Goal: Task Accomplishment & Management: Complete application form

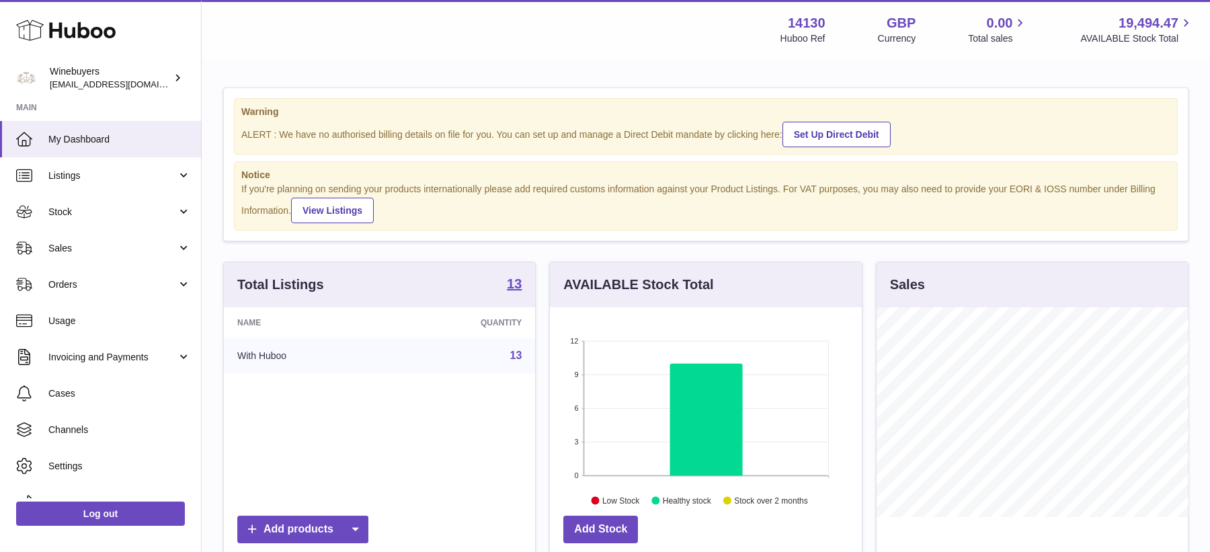
scroll to position [209, 311]
click at [96, 247] on span "Sales" at bounding box center [112, 248] width 128 height 13
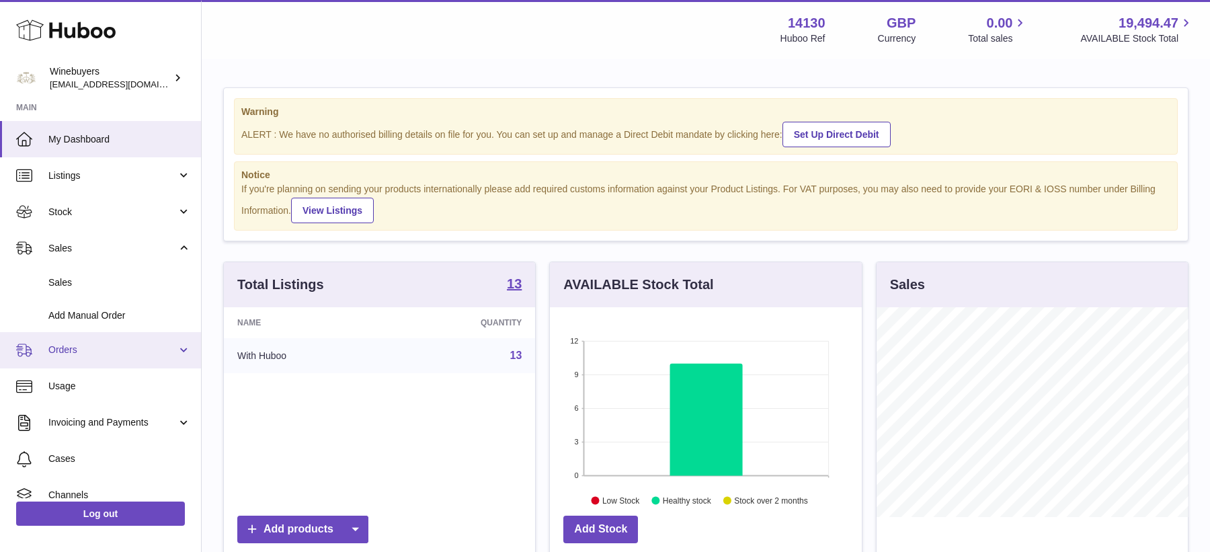
click at [98, 342] on link "Orders" at bounding box center [100, 350] width 201 height 36
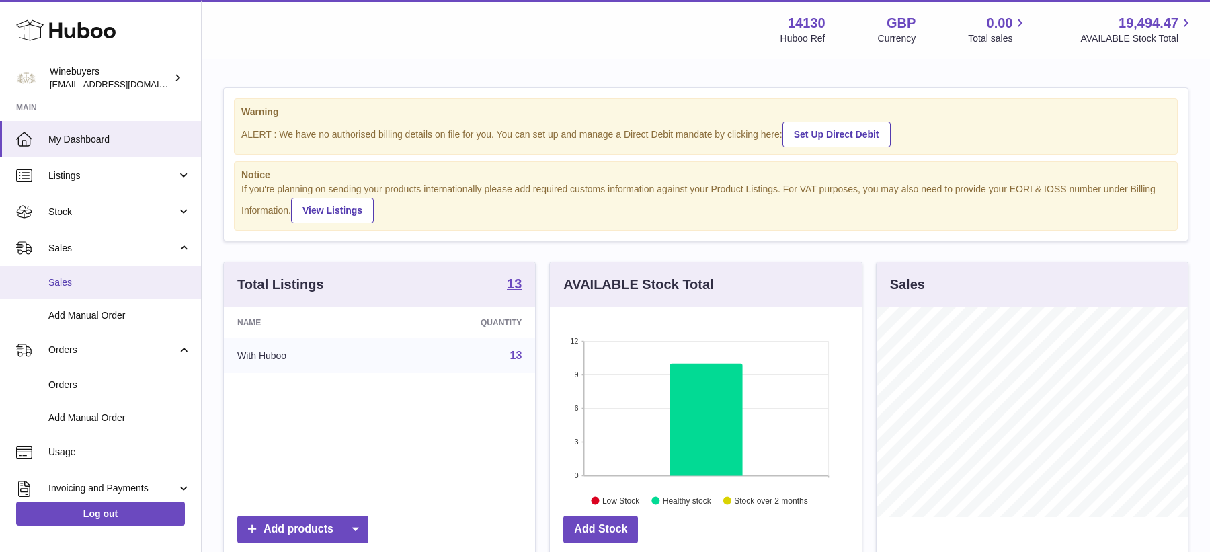
click at [106, 278] on span "Sales" at bounding box center [119, 282] width 143 height 13
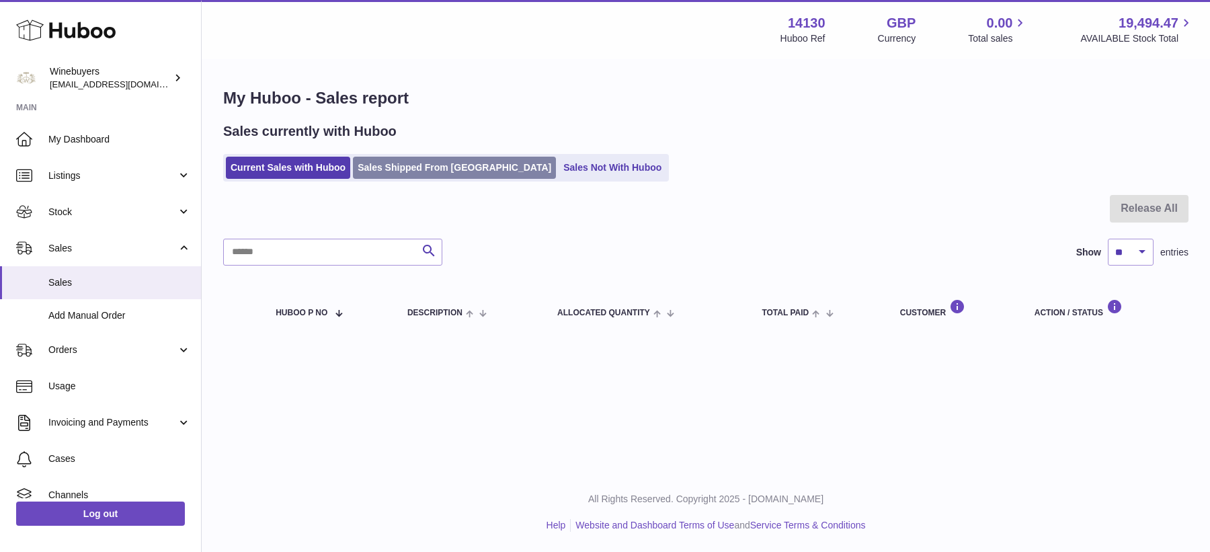
click at [405, 174] on link "Sales Shipped From [GEOGRAPHIC_DATA]" at bounding box center [454, 168] width 203 height 22
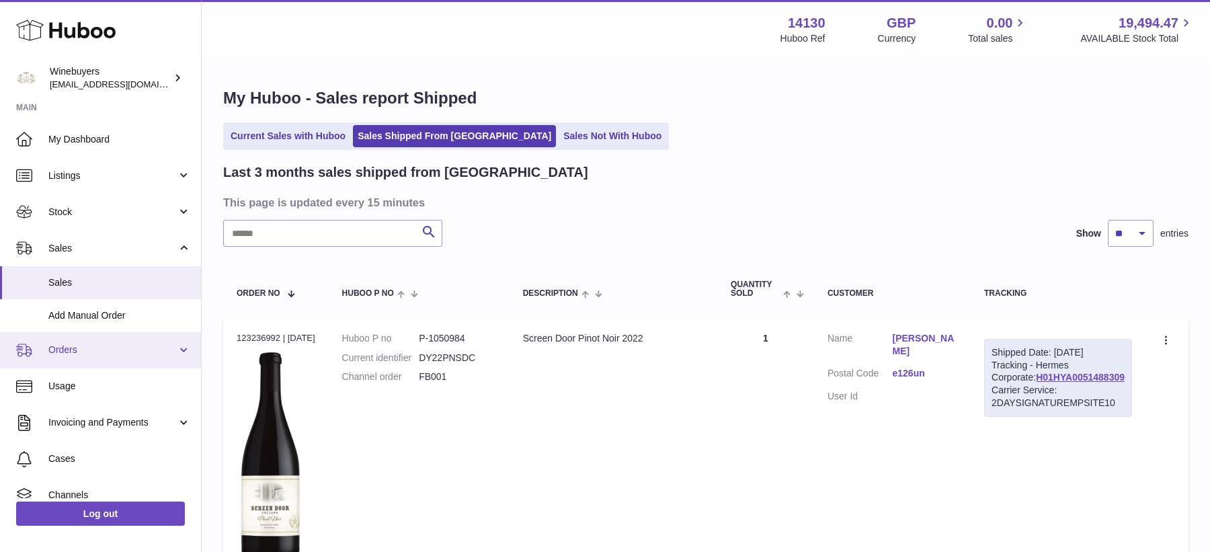
click at [102, 337] on link "Orders" at bounding box center [100, 350] width 201 height 36
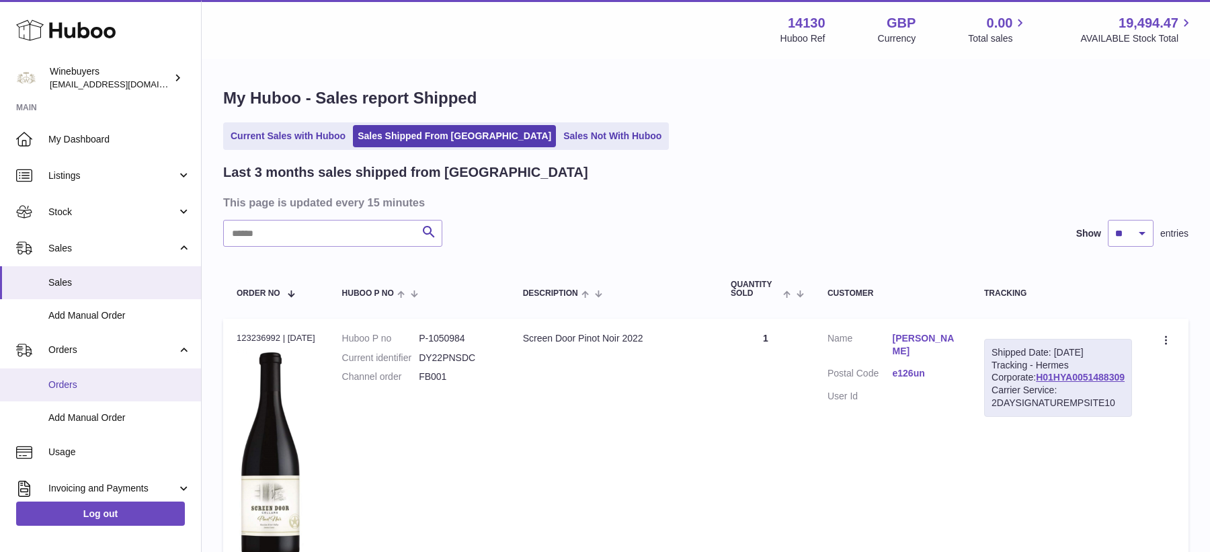
click at [95, 387] on span "Orders" at bounding box center [119, 385] width 143 height 13
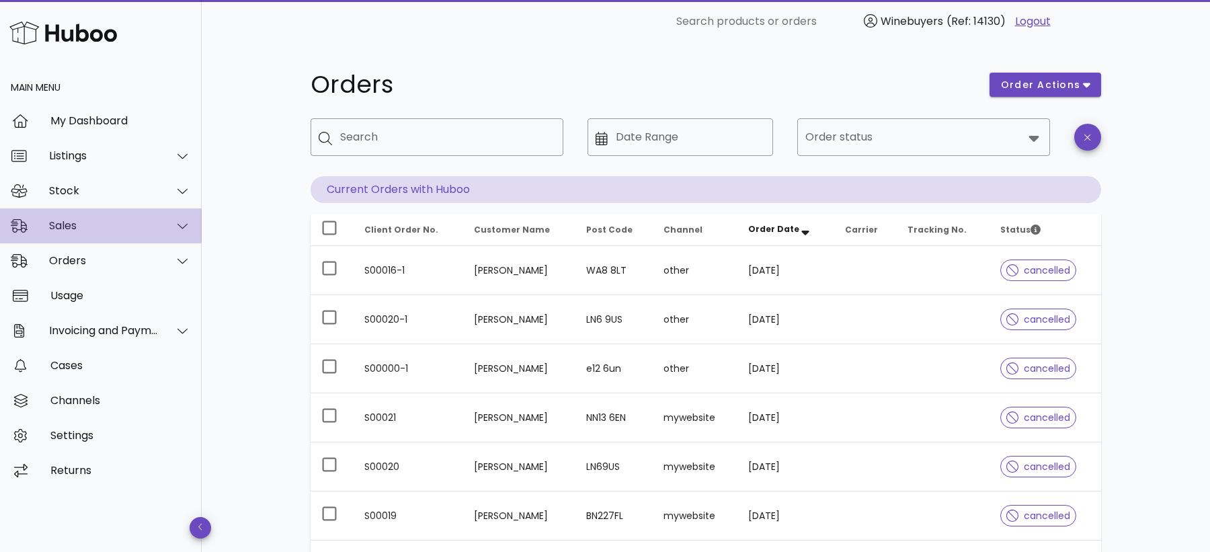
click at [116, 225] on div "Sales" at bounding box center [104, 225] width 110 height 13
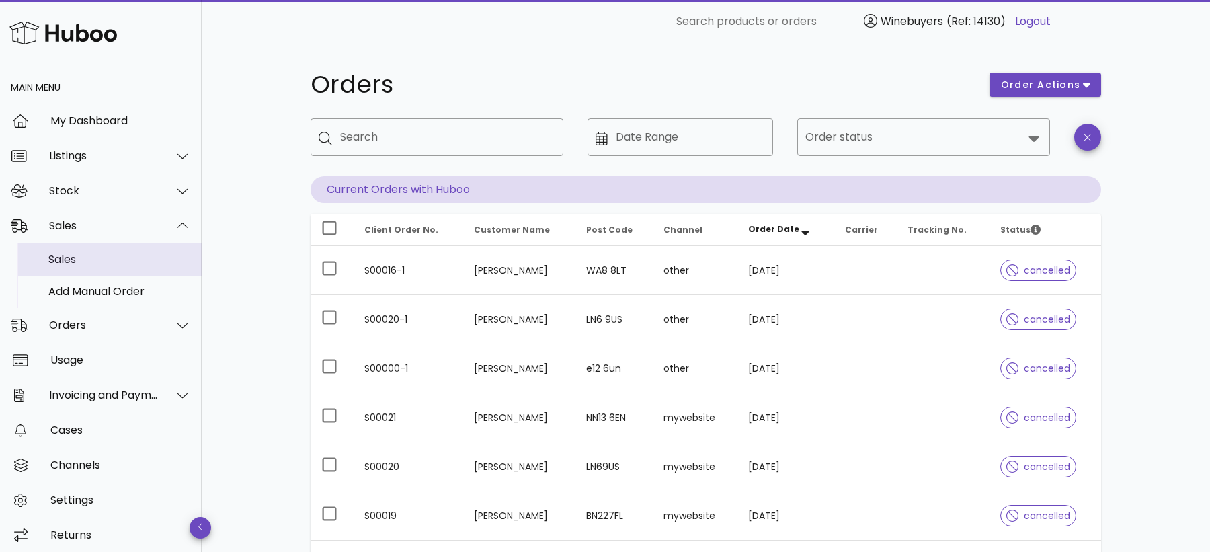
click at [96, 263] on div "Sales" at bounding box center [119, 259] width 143 height 13
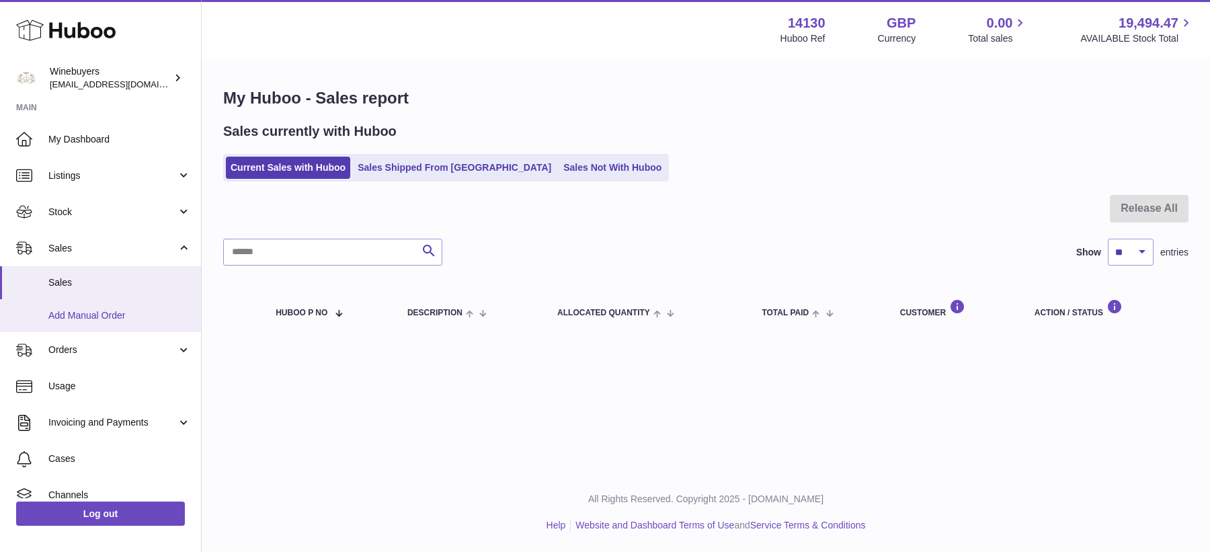
click at [105, 313] on span "Add Manual Order" at bounding box center [119, 315] width 143 height 13
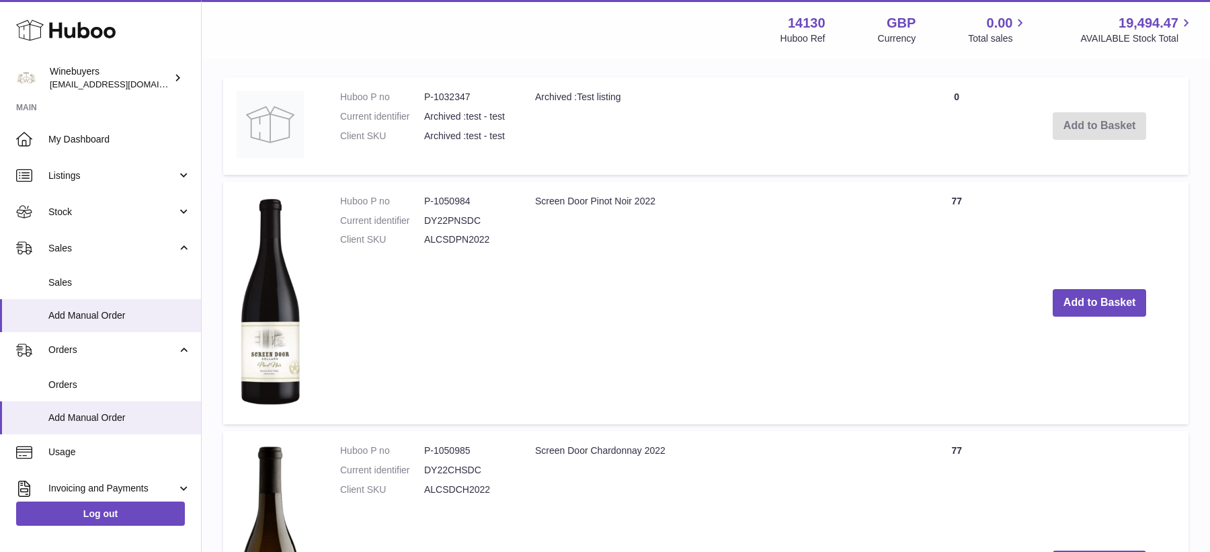
scroll to position [356, 0]
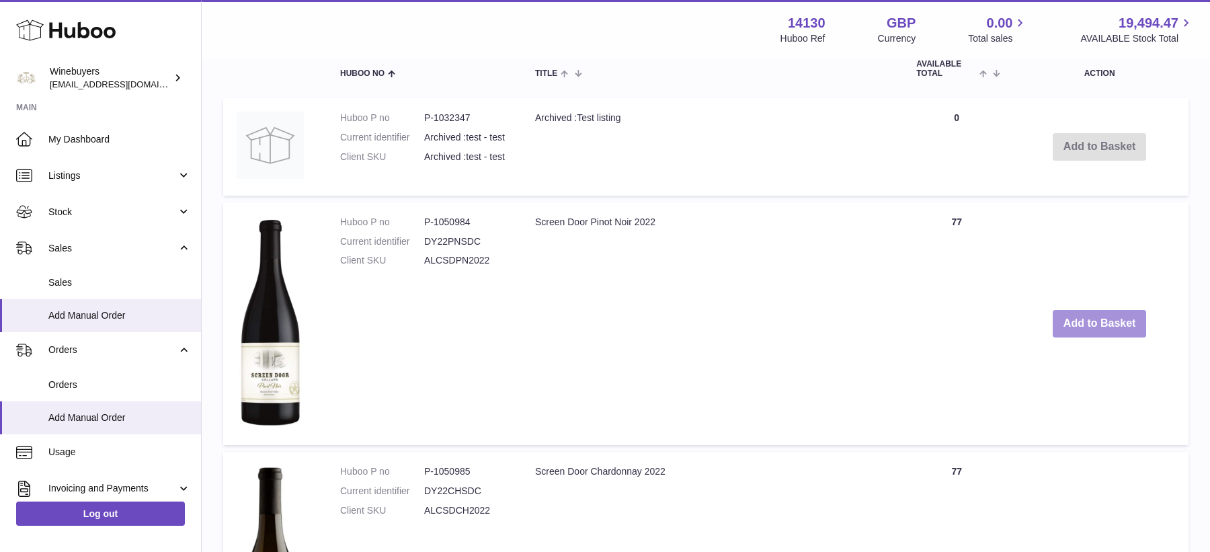
click at [1064, 327] on button "Add to Basket" at bounding box center [1100, 324] width 94 height 28
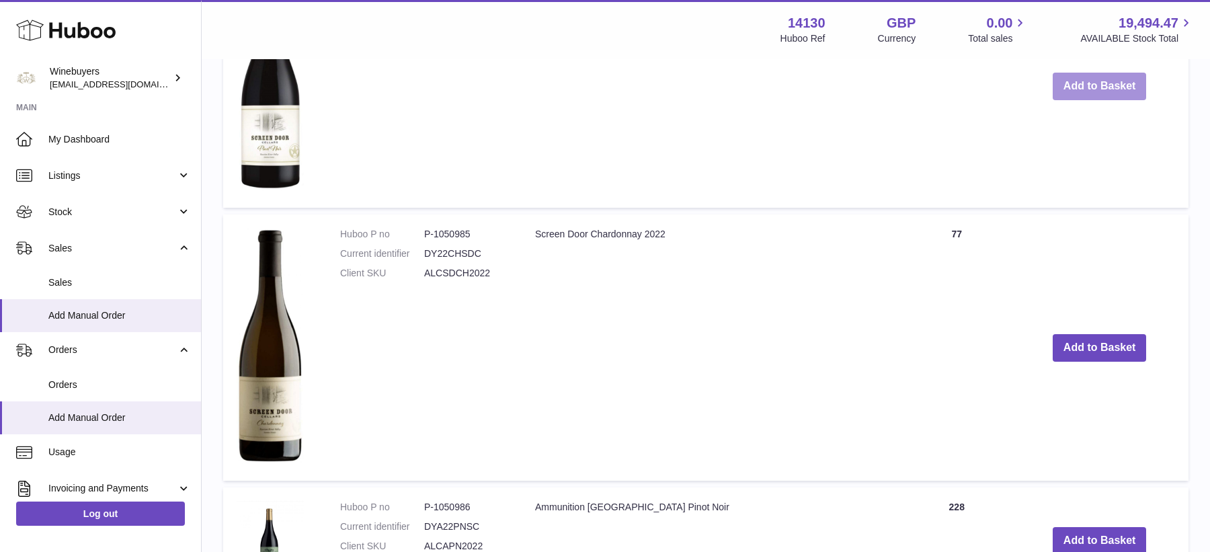
scroll to position [854, 0]
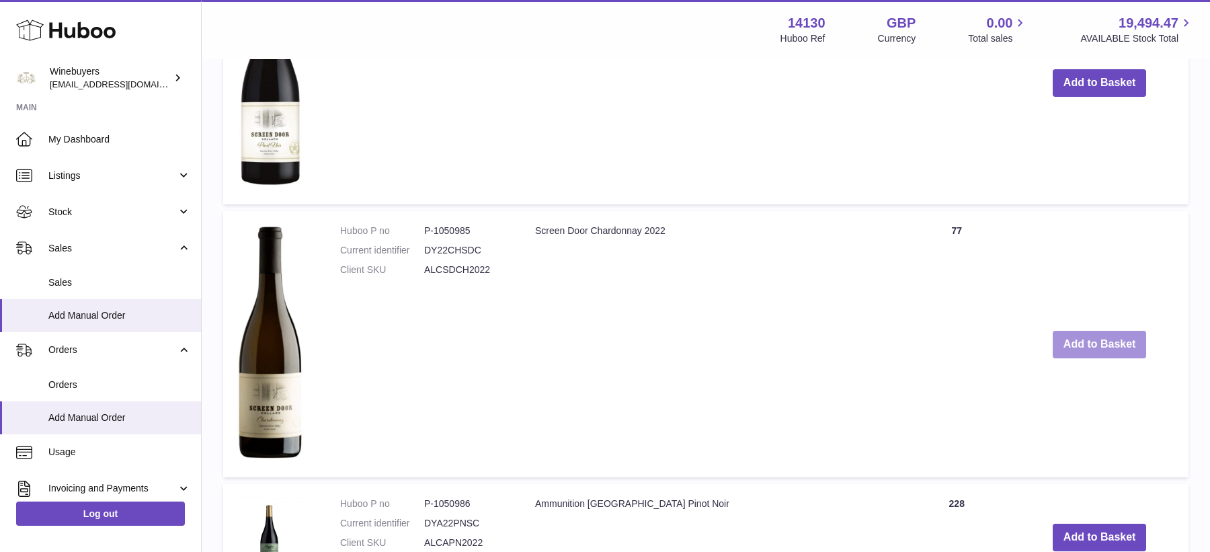
click at [1091, 348] on button "Add to Basket" at bounding box center [1100, 345] width 94 height 28
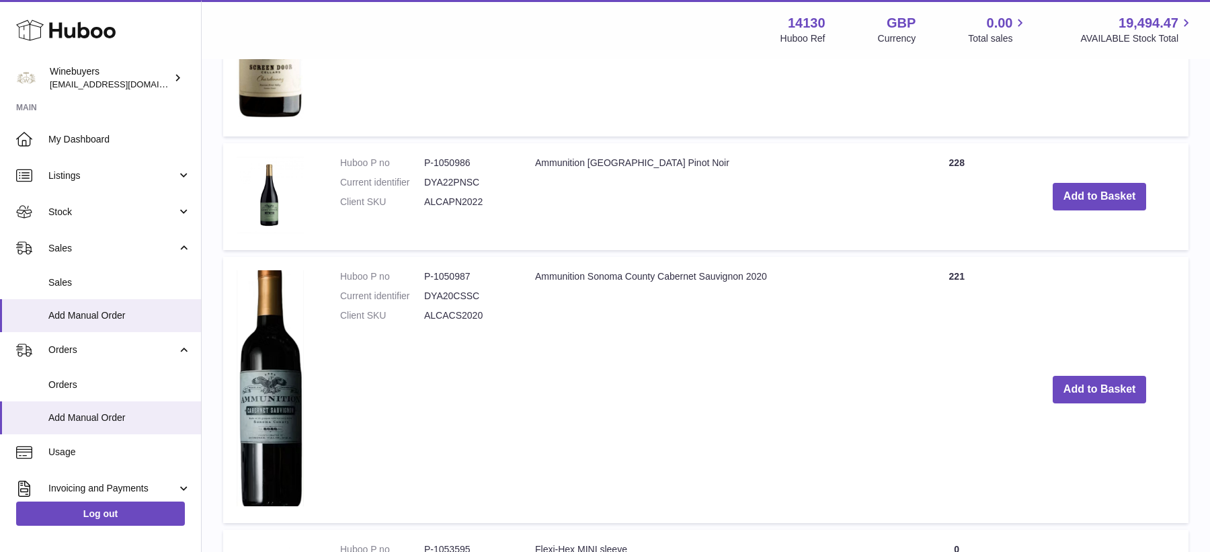
scroll to position [1472, 0]
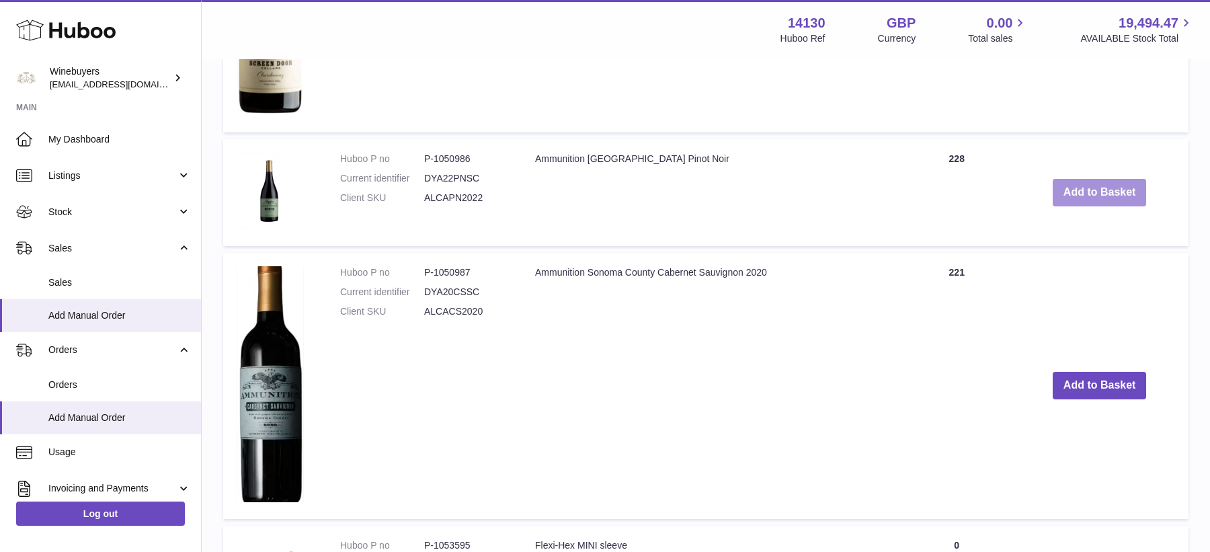
click at [1080, 202] on button "Add to Basket" at bounding box center [1100, 193] width 94 height 28
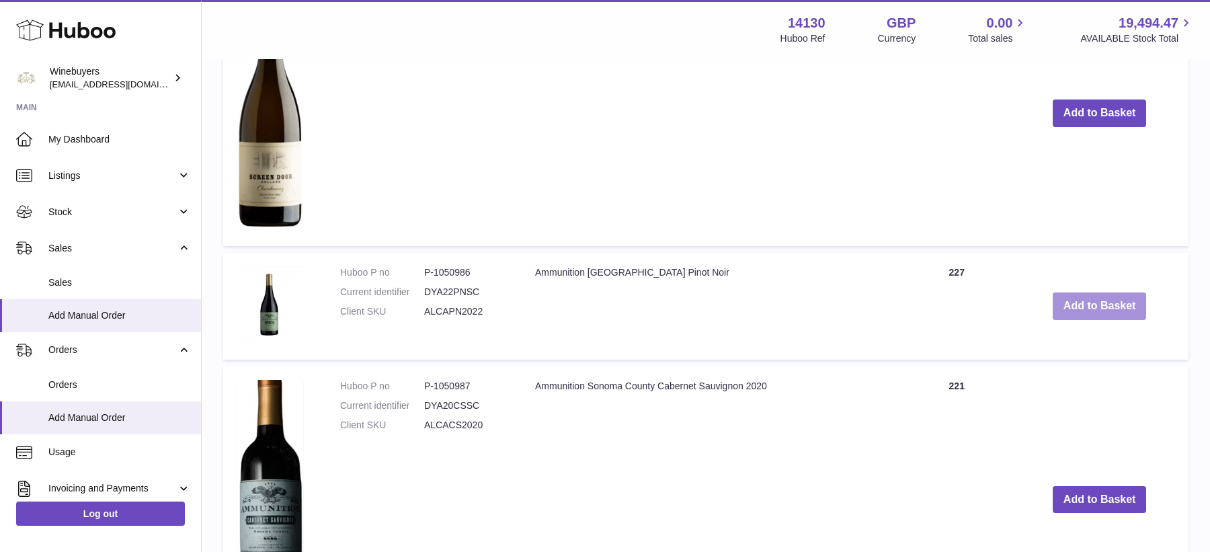
scroll to position [1586, 0]
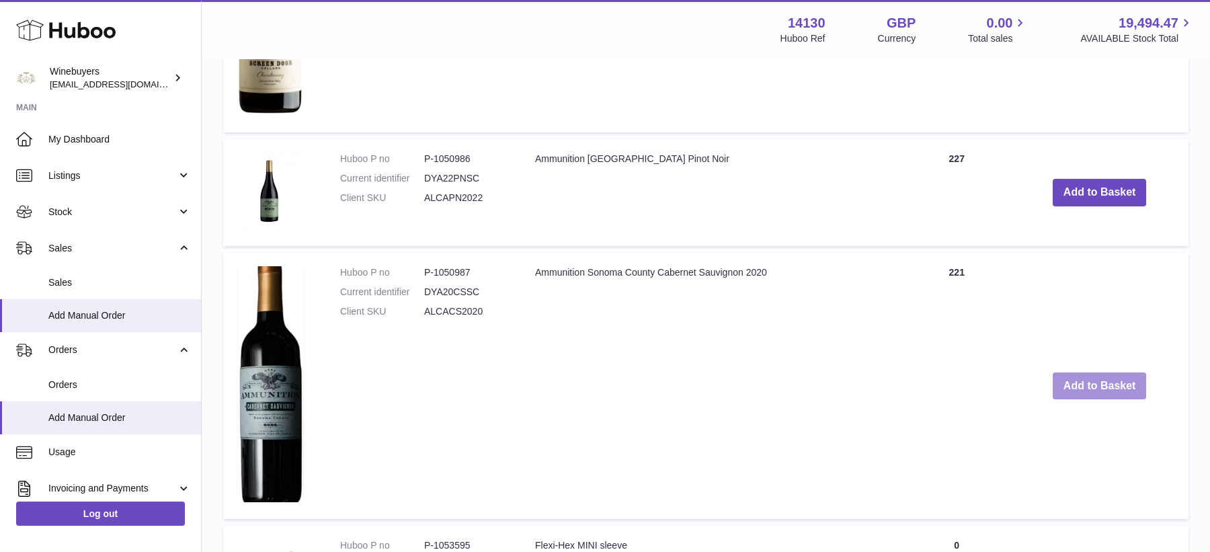
click at [1079, 386] on button "Add to Basket" at bounding box center [1100, 387] width 94 height 28
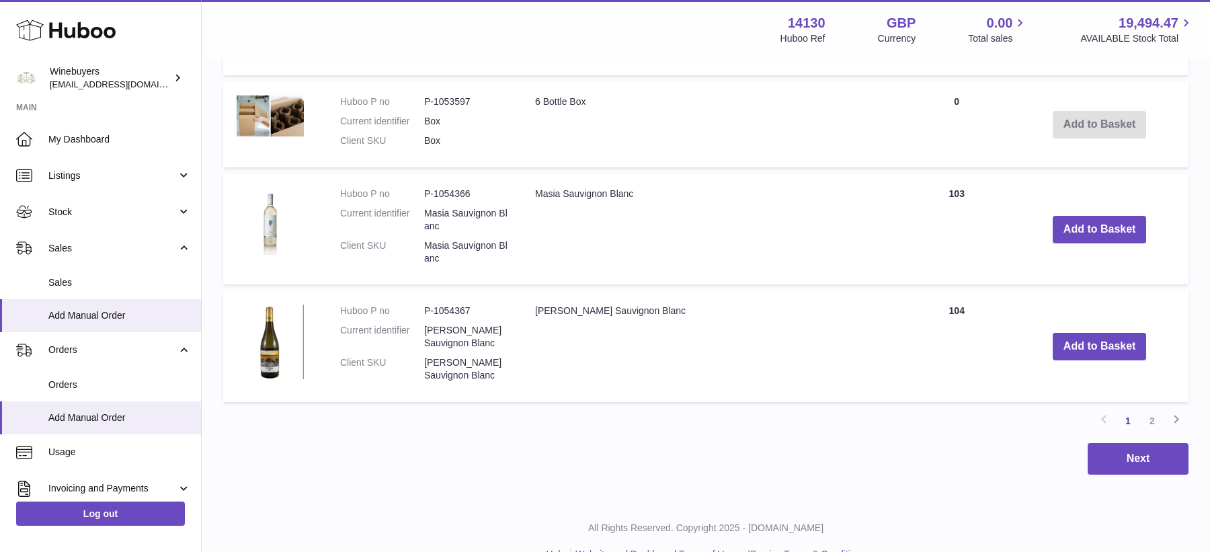
scroll to position [2489, 0]
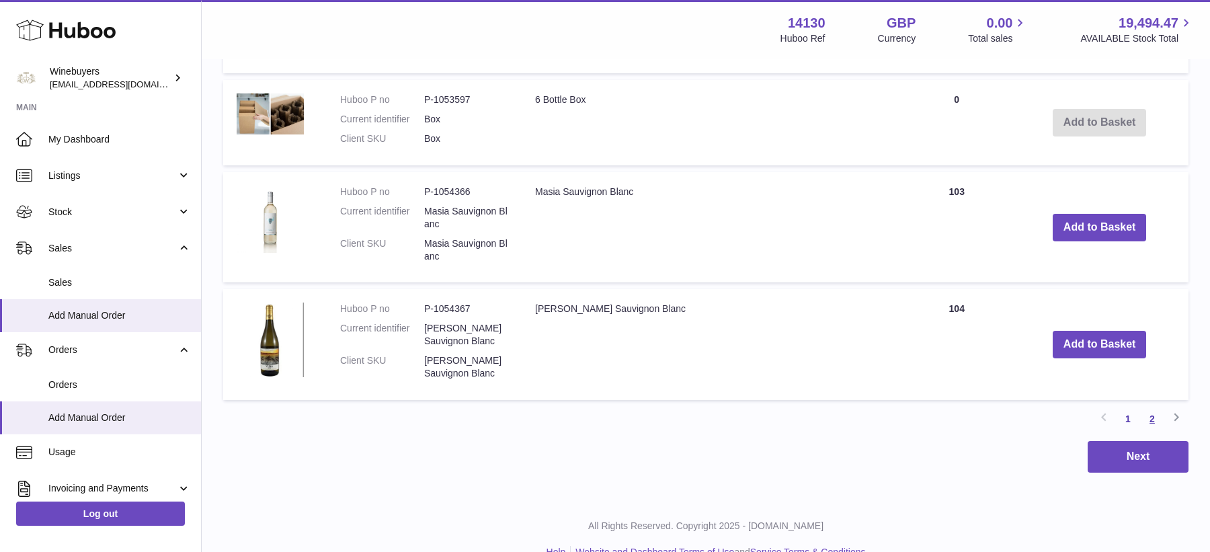
click at [1154, 415] on link "2" at bounding box center [1152, 419] width 24 height 24
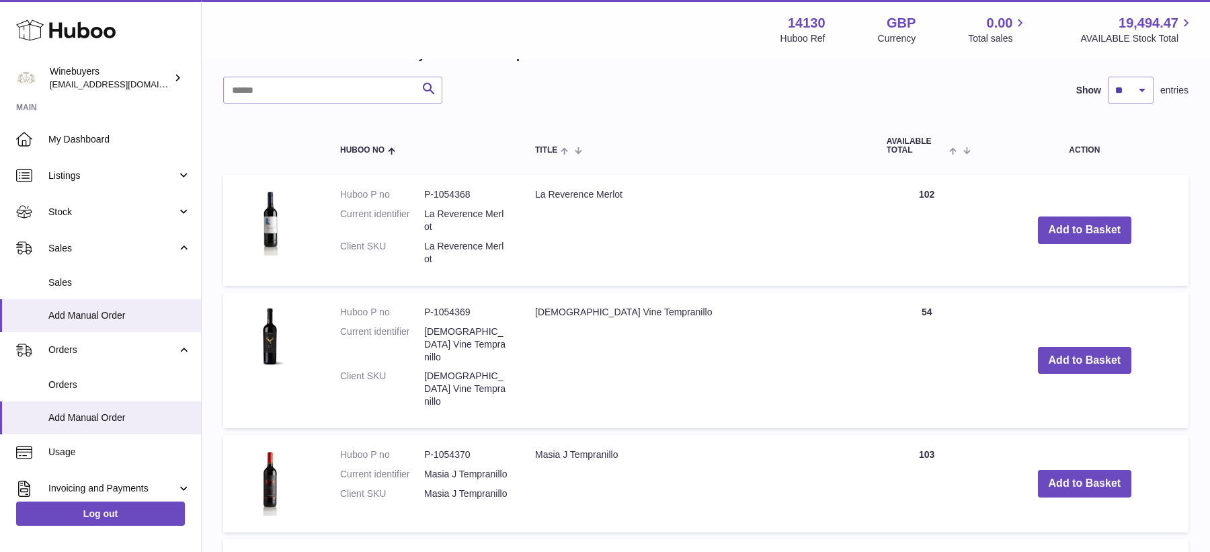
scroll to position [1269, 0]
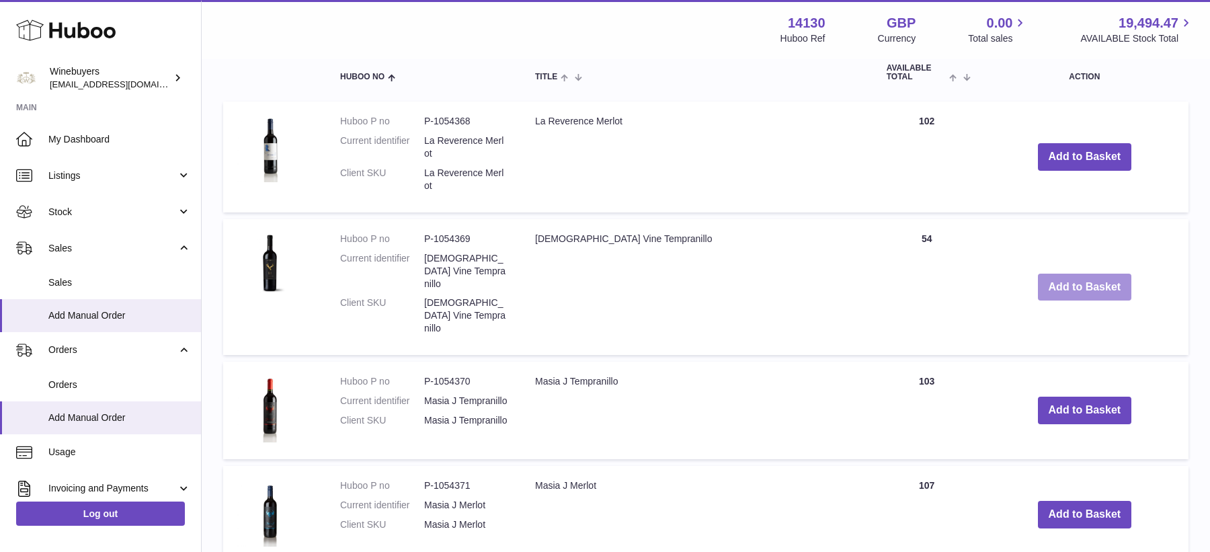
click at [1054, 278] on button "Add to Basket" at bounding box center [1085, 288] width 94 height 28
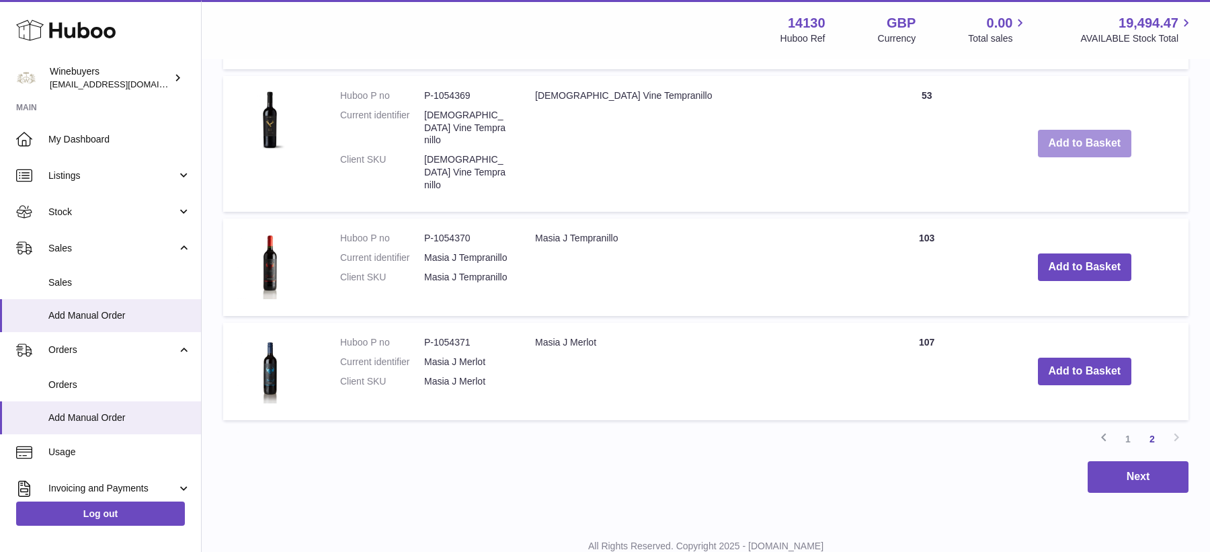
scroll to position [1538, 0]
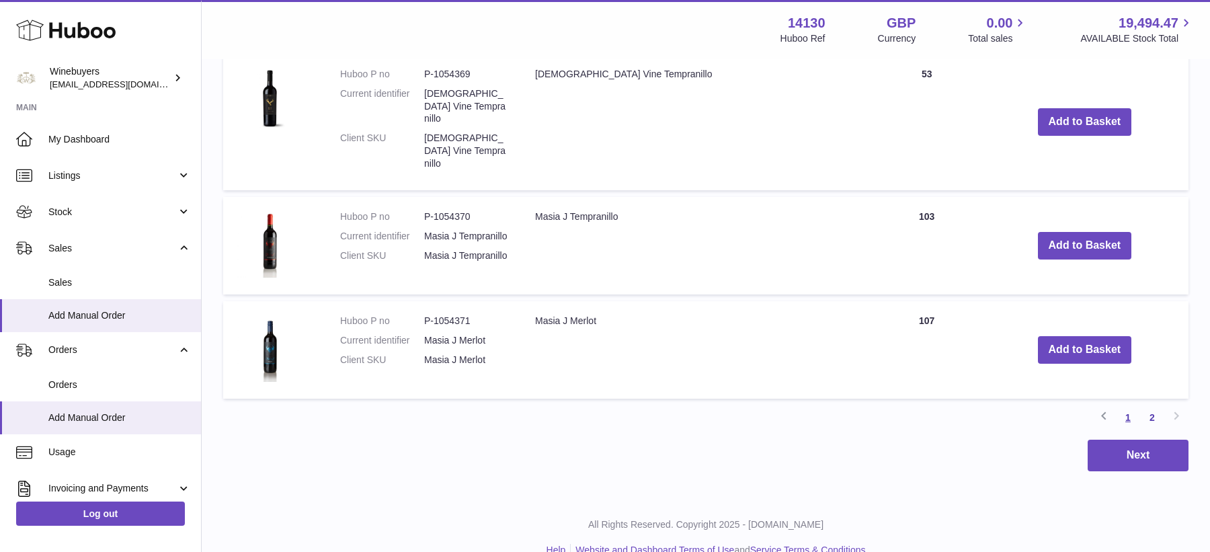
click at [1130, 405] on link "1" at bounding box center [1128, 417] width 24 height 24
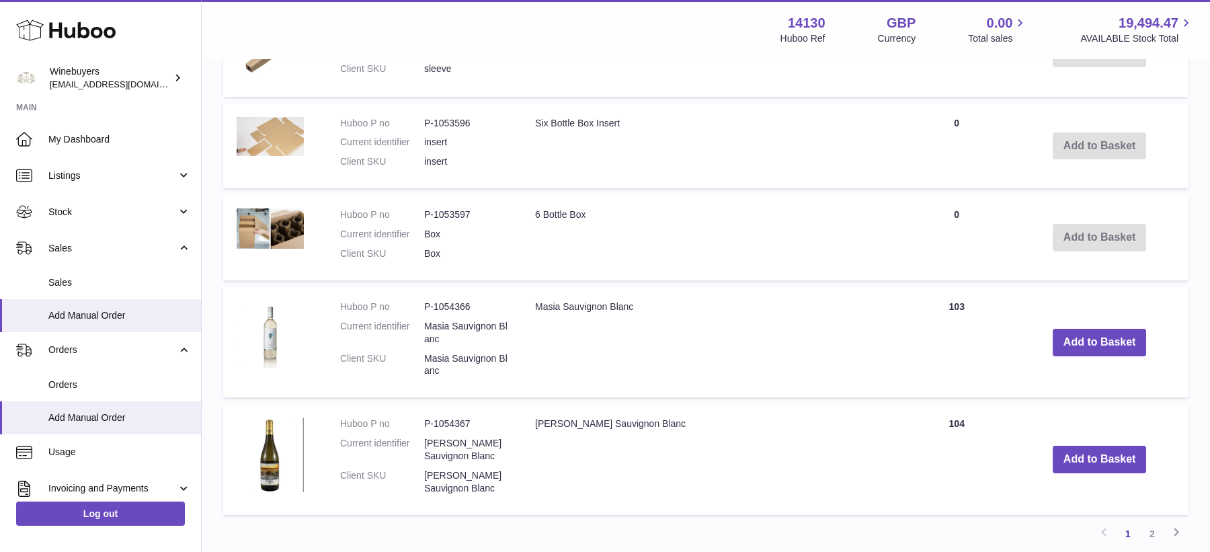
scroll to position [2621, 0]
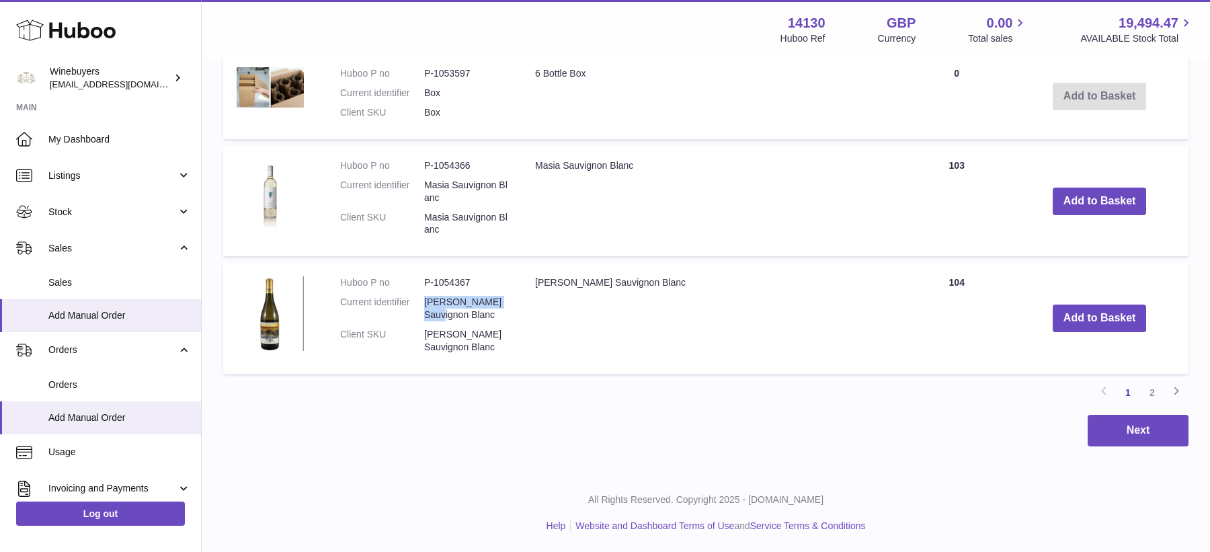
drag, startPoint x: 424, startPoint y: 303, endPoint x: 508, endPoint y: 302, distance: 83.4
click at [508, 302] on dd "[PERSON_NAME] Sauvignon Blanc" at bounding box center [466, 309] width 84 height 26
copy dd "[PERSON_NAME] Sauvignon B"
click at [480, 428] on div "Next" at bounding box center [706, 431] width 966 height 32
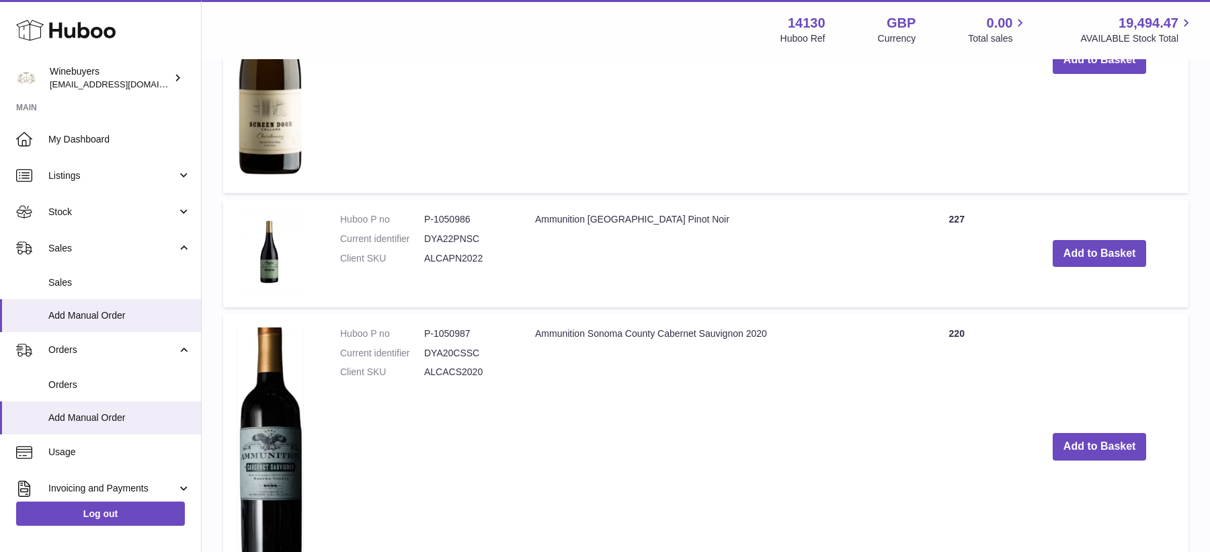
scroll to position [1913, 0]
